Goal: Navigation & Orientation: Find specific page/section

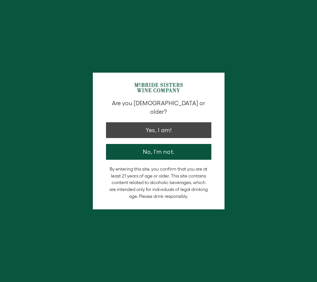
click at [146, 122] on button "Yes, I am!" at bounding box center [158, 130] width 105 height 16
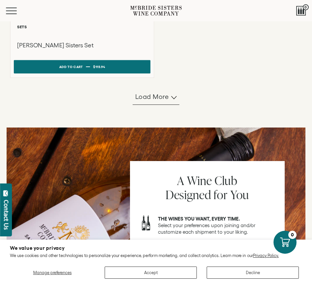
scroll to position [635, 0]
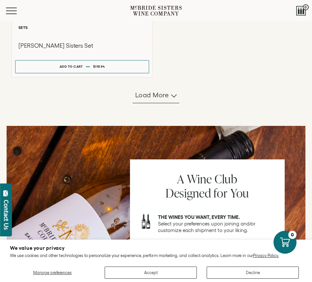
click at [147, 103] on button "Load more" at bounding box center [156, 95] width 47 height 16
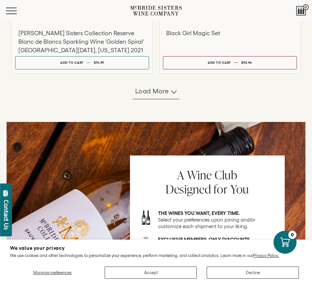
scroll to position [1229, 0]
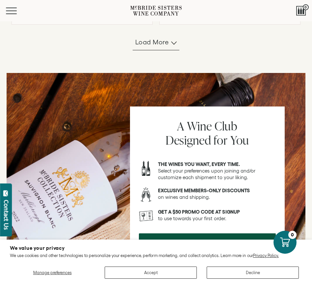
click at [145, 47] on span "Load more" at bounding box center [152, 41] width 34 height 9
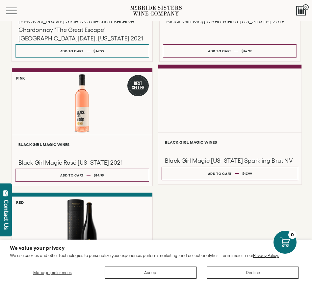
scroll to position [1656, 0]
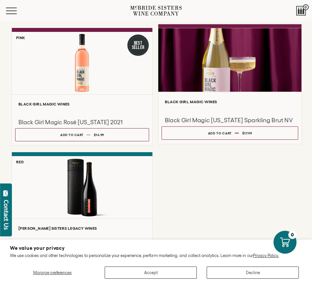
click at [218, 92] on div at bounding box center [229, 60] width 143 height 64
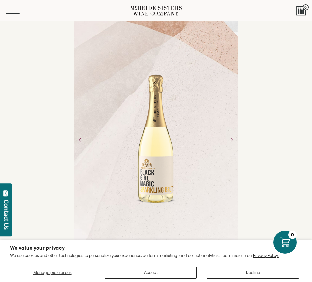
click at [8, 8] on span "Mobile Menu Trigger" at bounding box center [13, 8] width 14 height 1
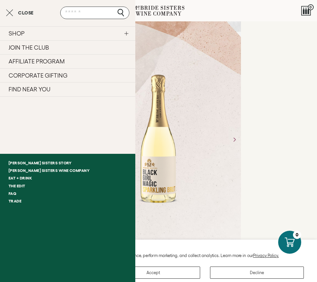
click at [36, 88] on link "FIND NEAR YOU" at bounding box center [67, 89] width 135 height 14
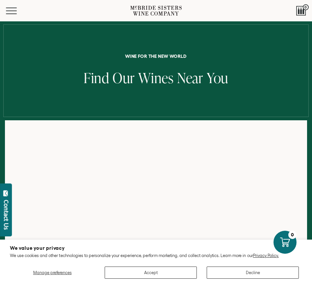
click at [238, 268] on button "Decline" at bounding box center [253, 273] width 92 height 12
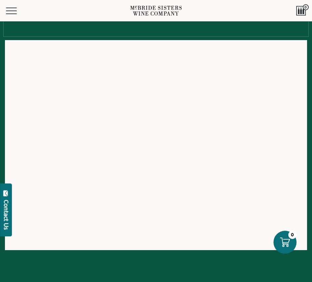
scroll to position [89, 0]
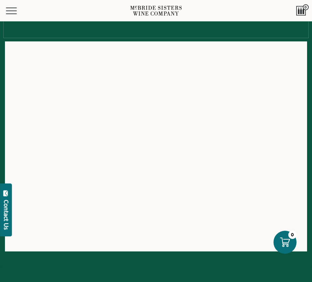
scroll to position [93, 0]
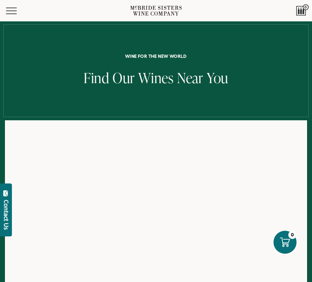
click at [109, 43] on div at bounding box center [155, 70] width 305 height 93
